Goal: Information Seeking & Learning: Learn about a topic

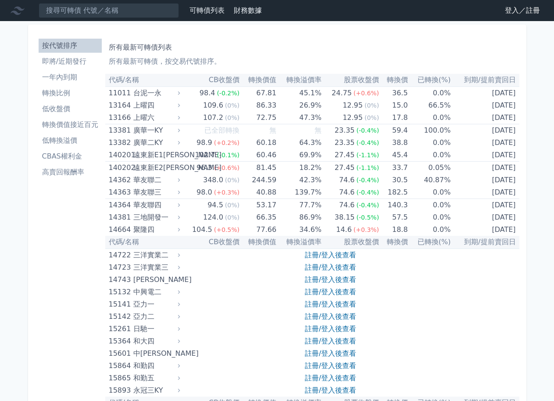
click at [510, 7] on link "登入／註冊" at bounding box center [522, 11] width 49 height 14
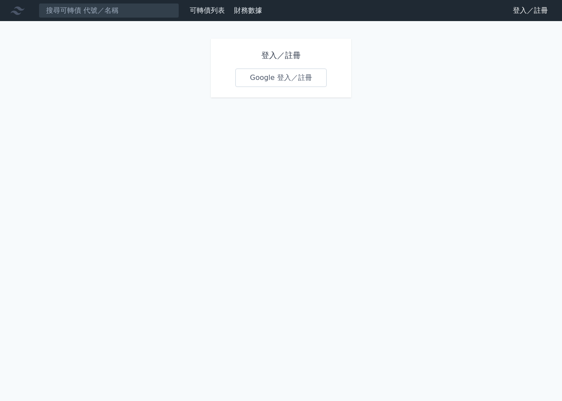
click at [258, 75] on link "Google 登入／註冊" at bounding box center [280, 77] width 91 height 18
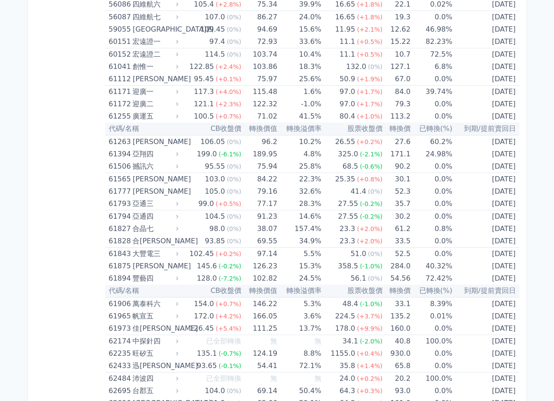
scroll to position [3351, 0]
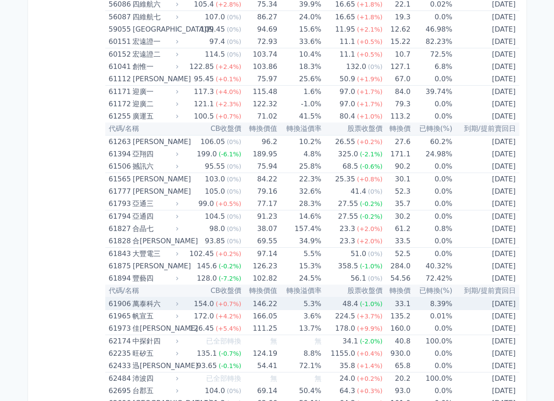
click at [204, 307] on div "154.0" at bounding box center [204, 303] width 24 height 12
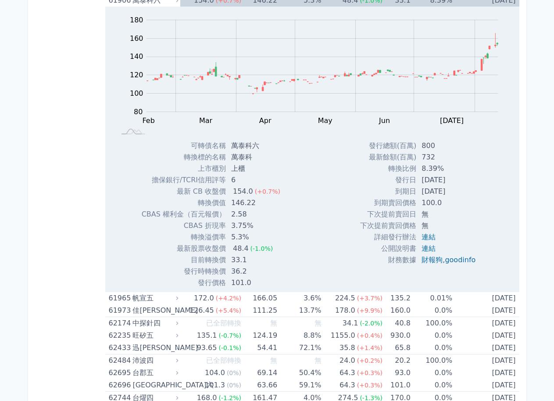
scroll to position [3641, 0]
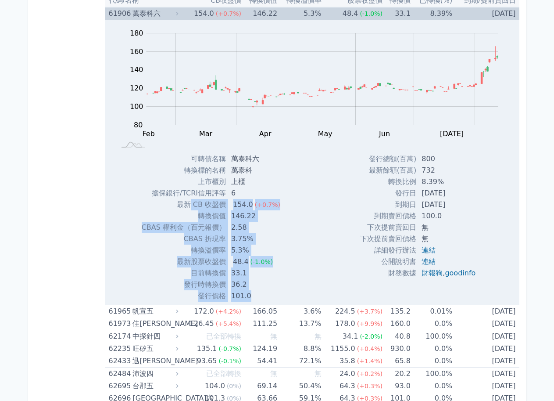
drag, startPoint x: 189, startPoint y: 205, endPoint x: 398, endPoint y: 221, distance: 209.9
click at [359, 205] on div "Zoom Out 100 40 60 80 100 120 140 160 180 200 L Feb Mar Apr May Jun [DATE] Aug …" at bounding box center [312, 161] width 414 height 282
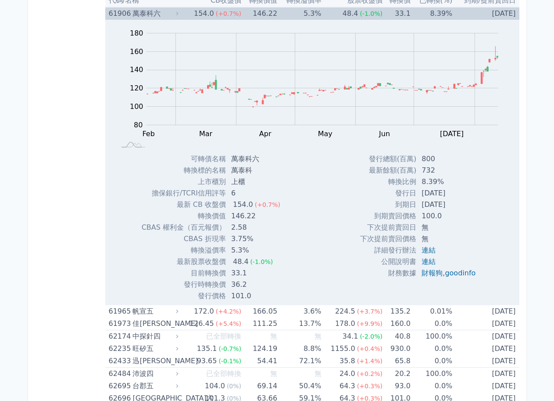
drag, startPoint x: 442, startPoint y: 227, endPoint x: 449, endPoint y: 231, distance: 8.4
click at [443, 228] on td "無" at bounding box center [449, 227] width 66 height 11
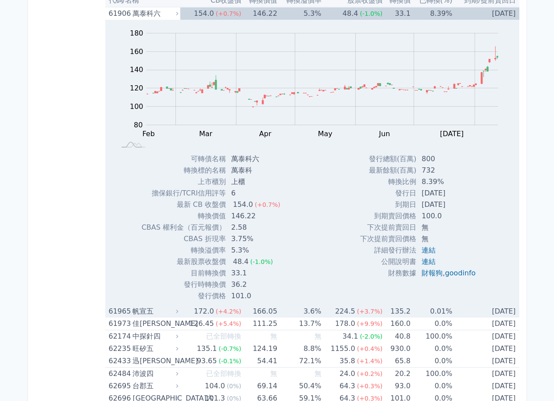
click at [394, 313] on td "135.2" at bounding box center [397, 311] width 28 height 12
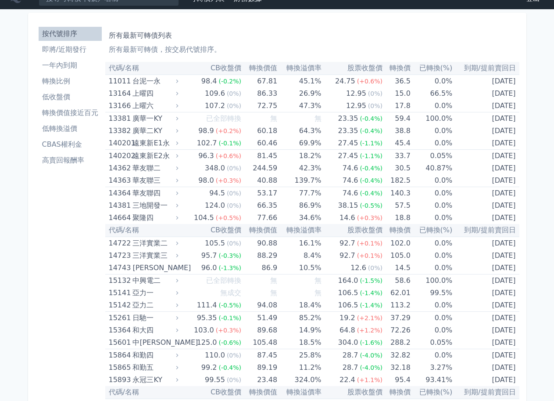
scroll to position [0, 0]
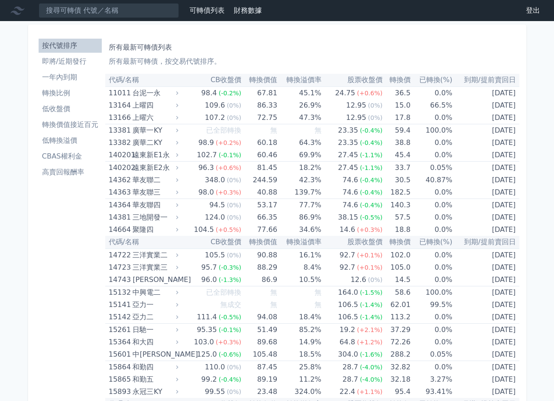
click at [529, 7] on link "登出" at bounding box center [533, 11] width 28 height 14
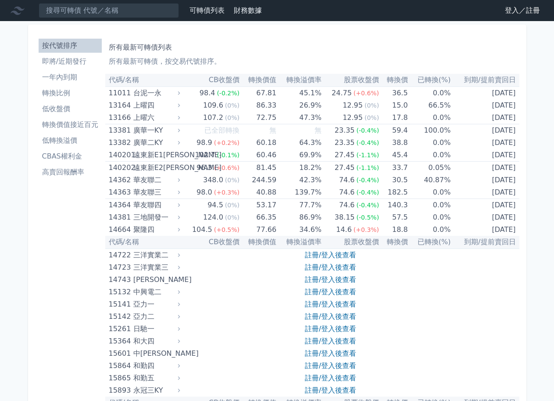
click at [509, 11] on link "登入／註冊" at bounding box center [522, 11] width 49 height 14
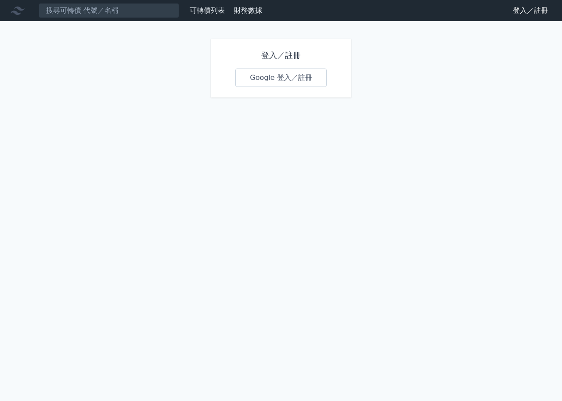
click at [268, 82] on link "Google 登入／註冊" at bounding box center [280, 77] width 91 height 18
